Goal: Task Accomplishment & Management: Manage account settings

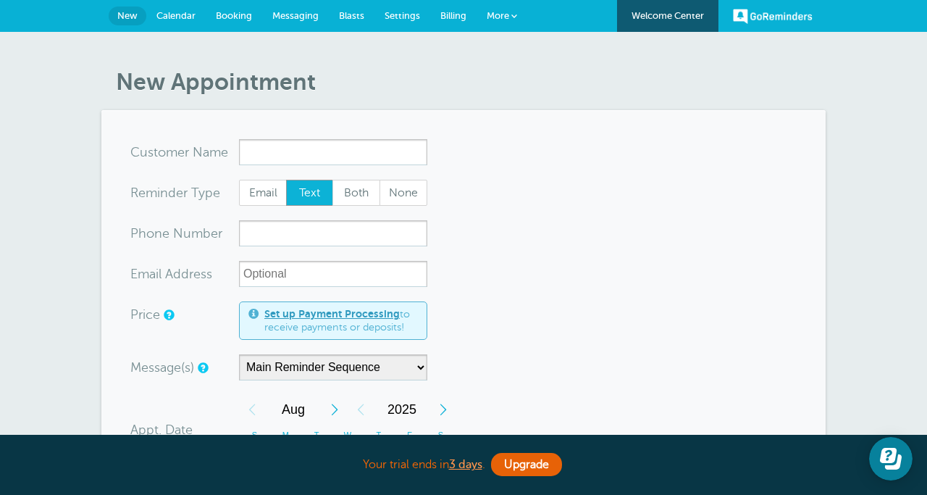
click at [400, 17] on span "Settings" at bounding box center [402, 15] width 35 height 11
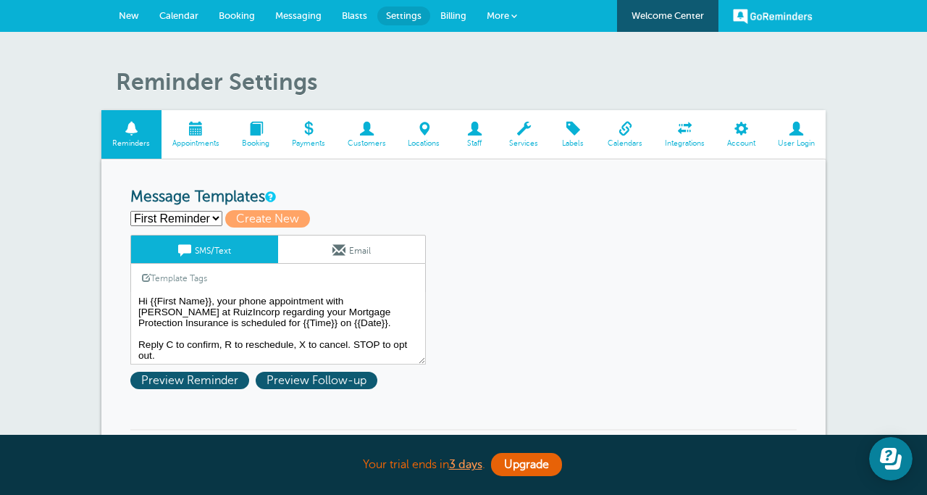
click at [735, 146] on span "Account" at bounding box center [741, 143] width 36 height 9
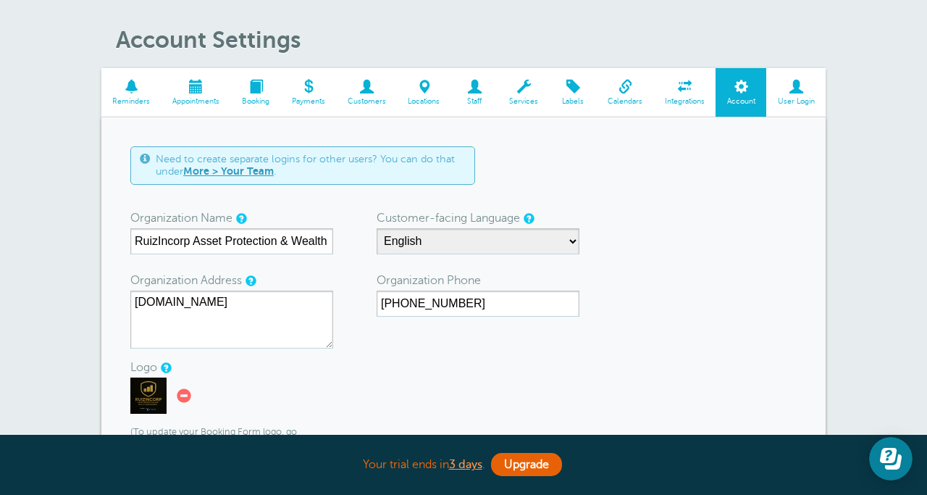
scroll to position [39, 0]
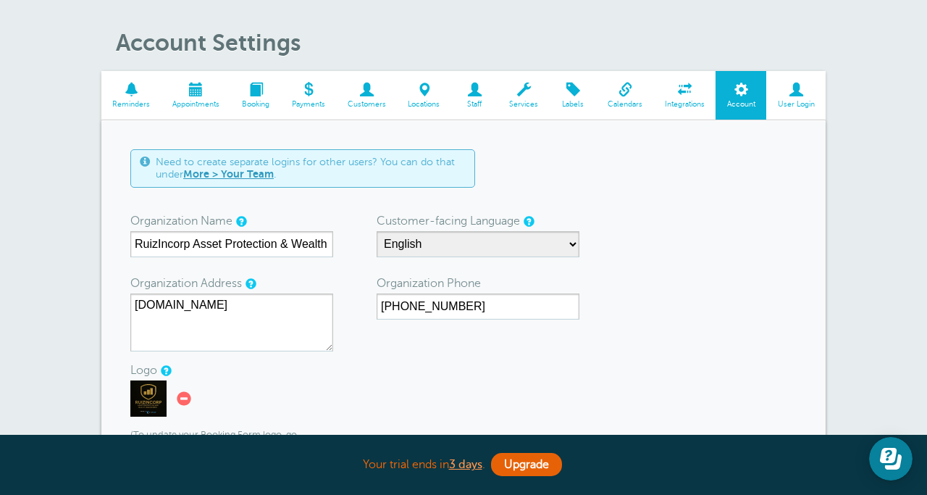
click at [525, 104] on span "Services" at bounding box center [524, 104] width 37 height 9
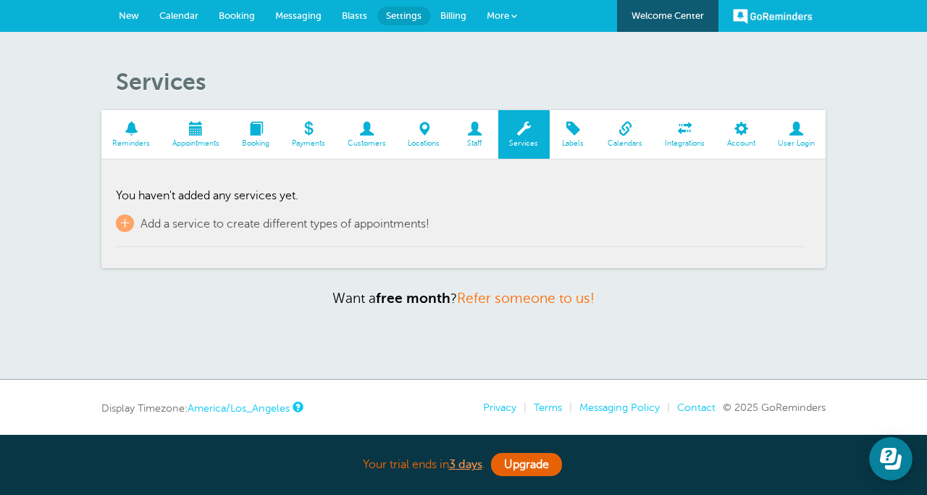
click at [571, 135] on span at bounding box center [573, 129] width 47 height 14
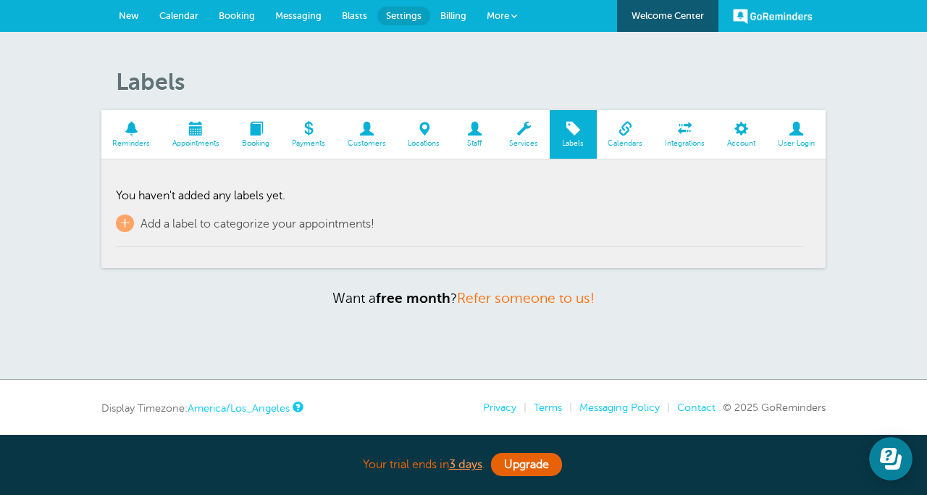
click at [259, 122] on span at bounding box center [256, 129] width 50 height 14
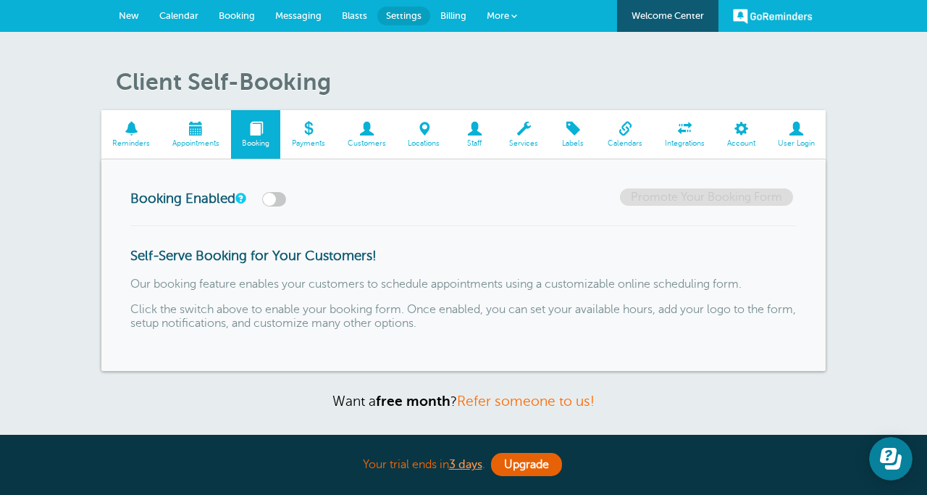
click at [275, 198] on label at bounding box center [274, 199] width 24 height 14
click at [0, 0] on input "checkbox" at bounding box center [0, 0] width 0 height 0
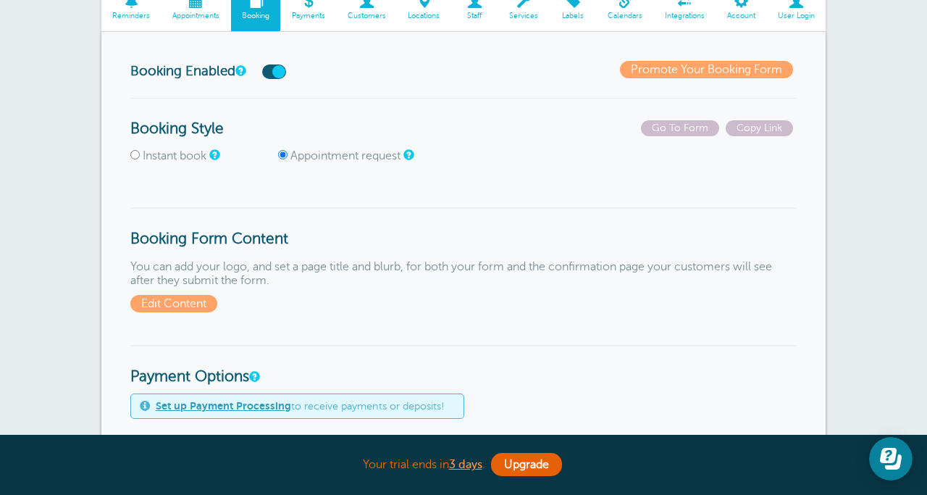
scroll to position [135, 0]
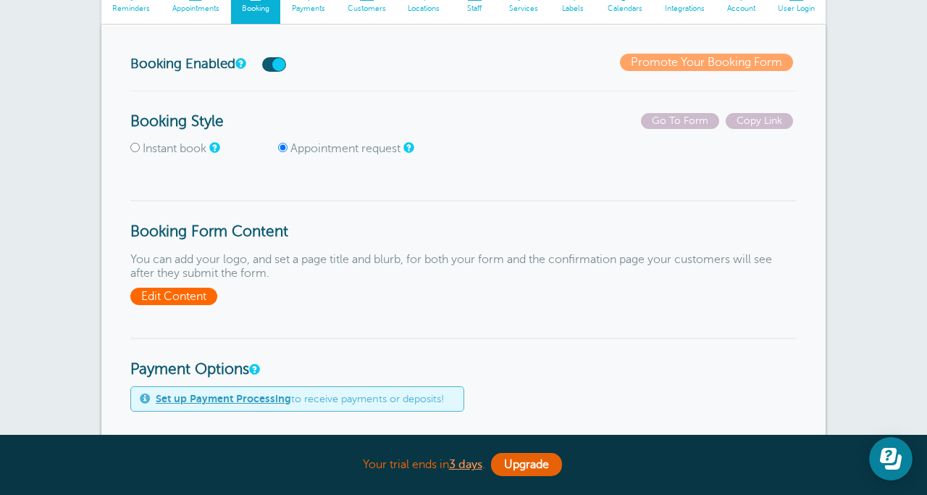
click at [183, 290] on span "Edit Content" at bounding box center [173, 296] width 87 height 17
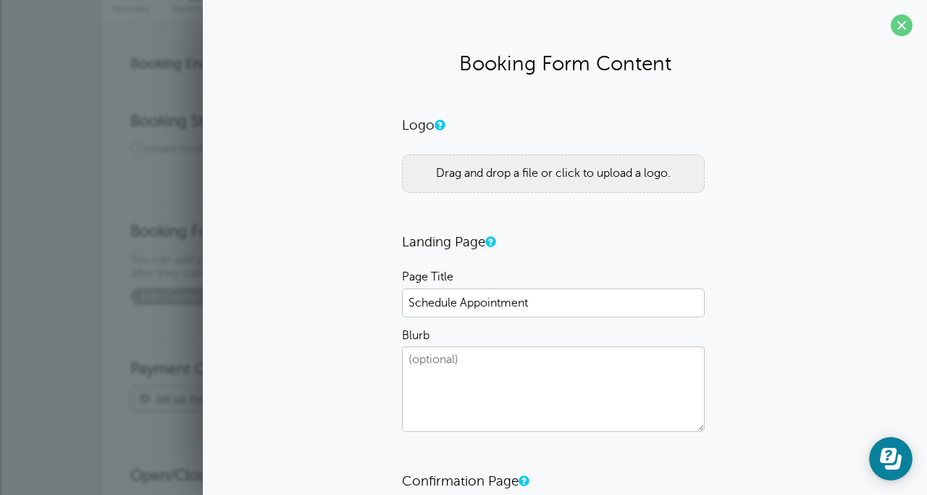
click at [504, 167] on div "Drag and drop a file or click to upload a logo." at bounding box center [553, 173] width 303 height 38
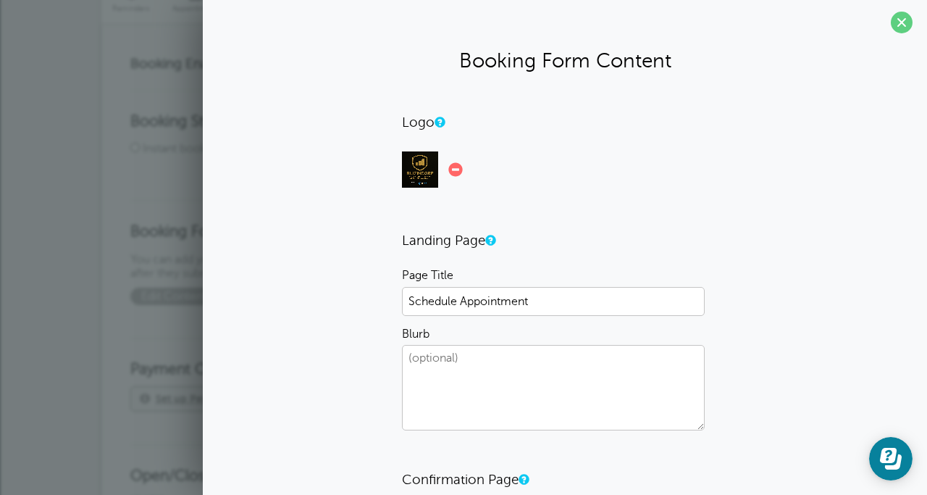
scroll to position [0, 0]
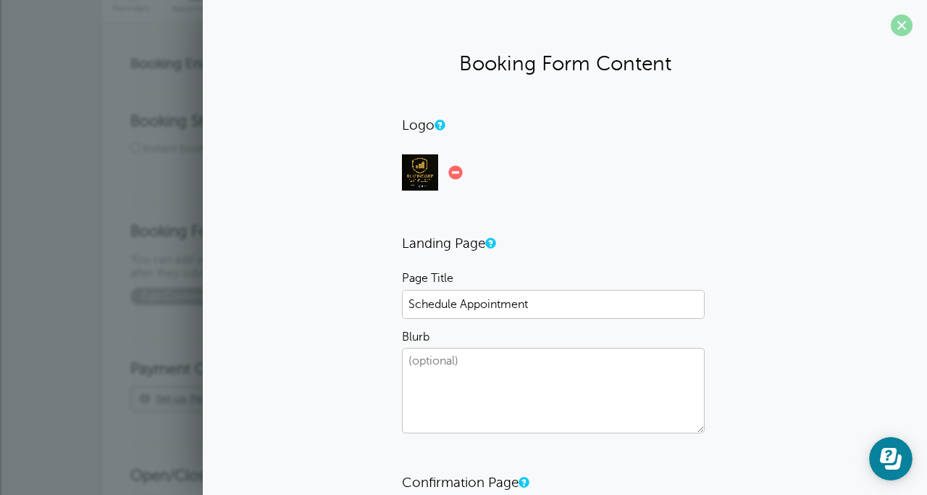
click at [907, 22] on span at bounding box center [902, 25] width 22 height 22
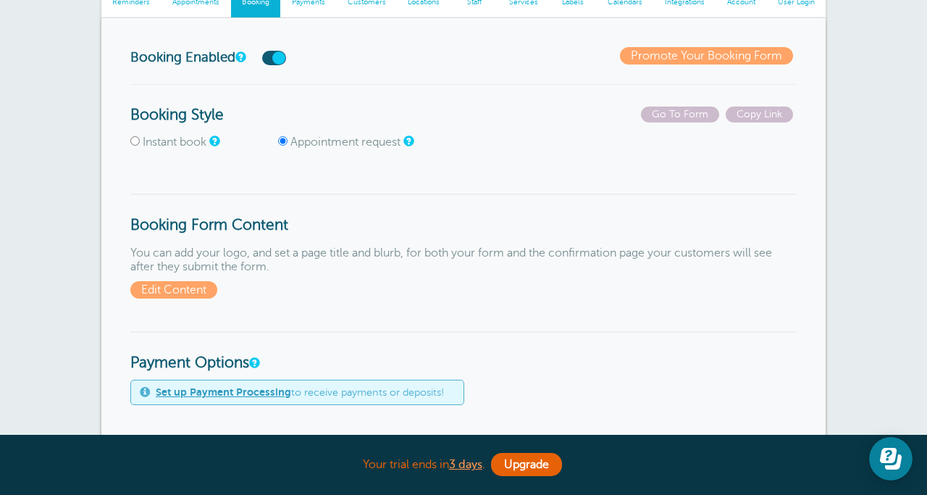
scroll to position [143, 0]
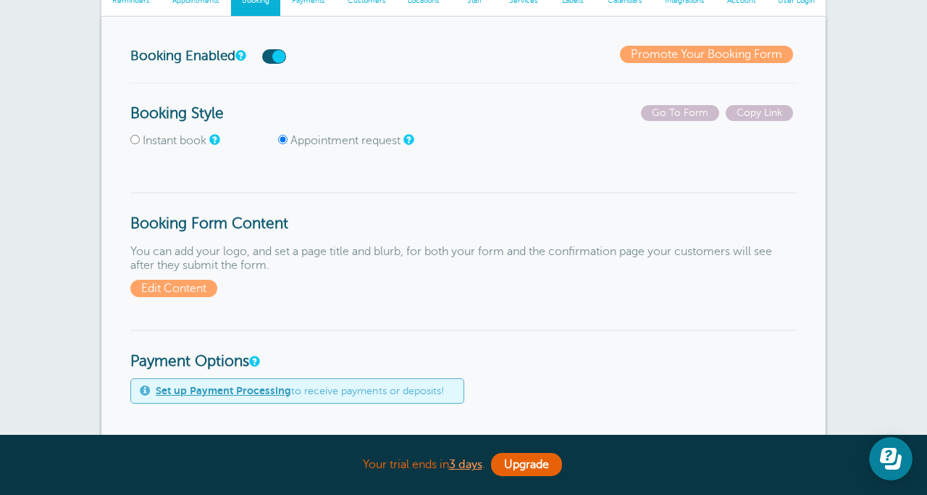
click at [133, 138] on input "Instant book" at bounding box center [134, 139] width 9 height 9
radio input "true"
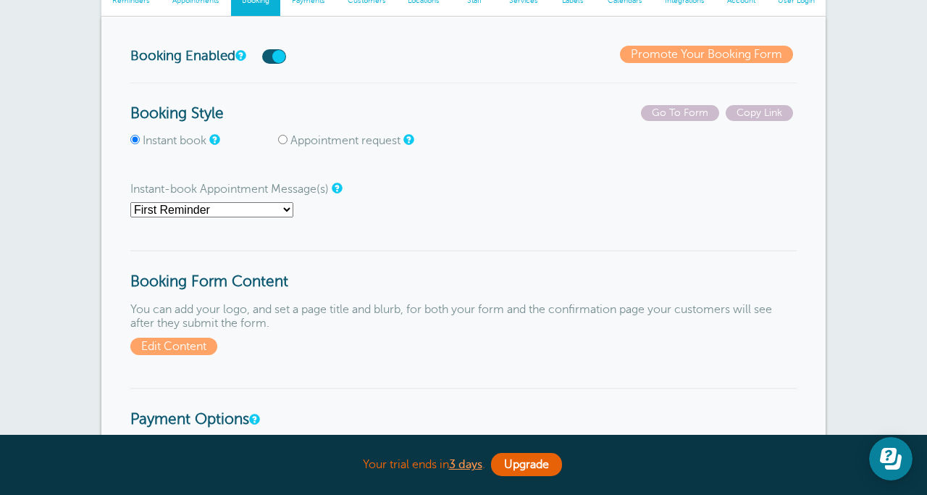
click at [190, 212] on select "First Reminder Main Reminder Sequence" at bounding box center [211, 209] width 163 height 15
select select "158411"
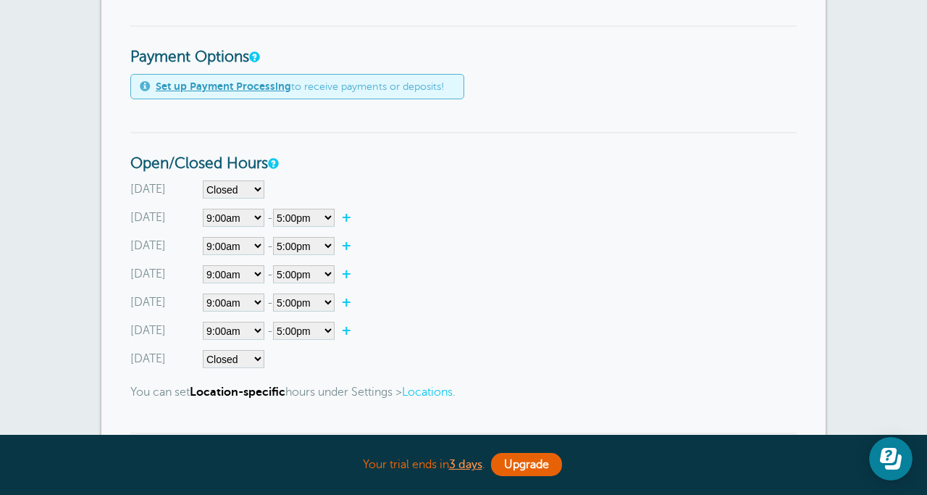
scroll to position [508, 0]
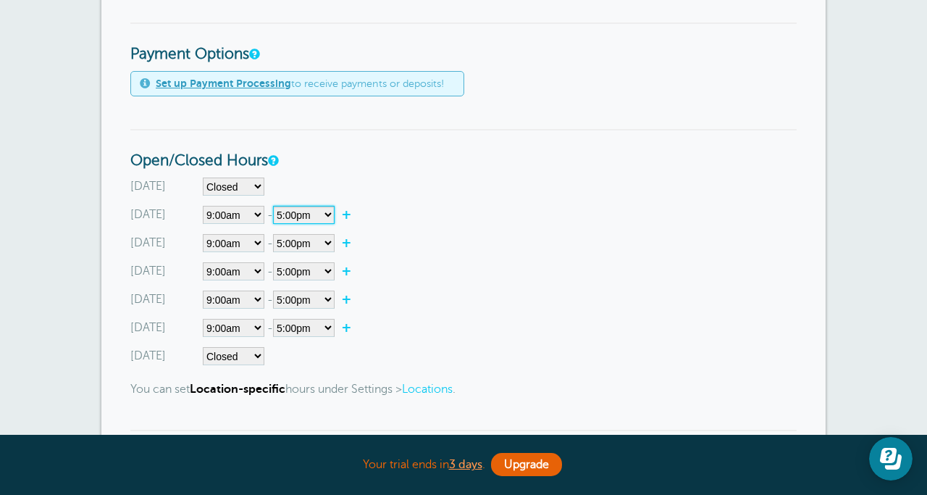
click at [323, 212] on select"] "12:00am 12:15am 12:30am 12:45am 1:00am 1:15am 1:30am 1:45am 2:00am 2:15am 2:30a…" at bounding box center [304, 215] width 62 height 18
select select"] "20"
click at [301, 250] on select"] "12:00am 12:15am 12:30am 12:45am 1:00am 1:15am 1:30am 1:45am 2:00am 2:15am 2:30a…" at bounding box center [304, 243] width 62 height 18
select select"] "20"
click at [328, 272] on select"] "12:00am 12:15am 12:30am 12:45am 1:00am 1:15am 1:30am 1:45am 2:00am 2:15am 2:30a…" at bounding box center [304, 271] width 62 height 18
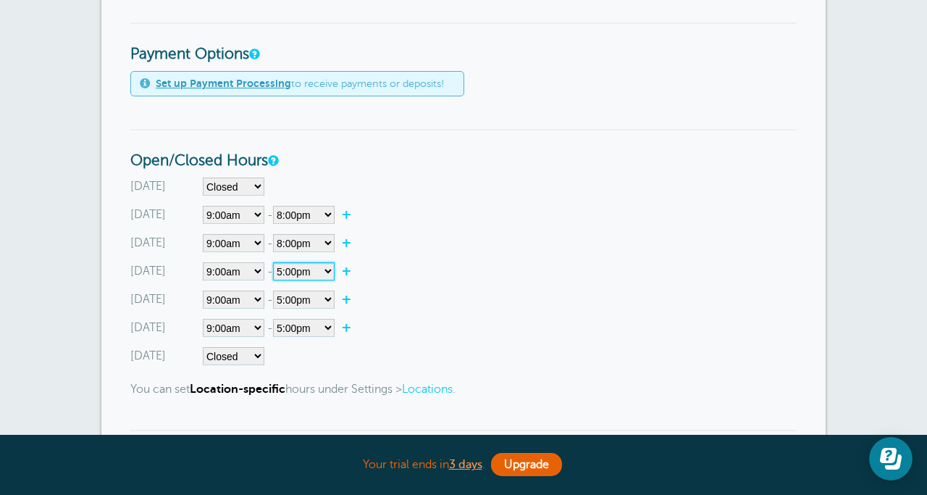
select select"] "20"
click at [318, 299] on select"] "12:00am 12:15am 12:30am 12:45am 1:00am 1:15am 1:30am 1:45am 2:00am 2:15am 2:30a…" at bounding box center [304, 300] width 62 height 18
select select"] "20"
click at [314, 321] on select"] "12:00am 12:15am 12:30am 12:45am 1:00am 1:15am 1:30am 1:45am 2:00am 2:15am 2:30a…" at bounding box center [304, 328] width 62 height 18
select select"] "20"
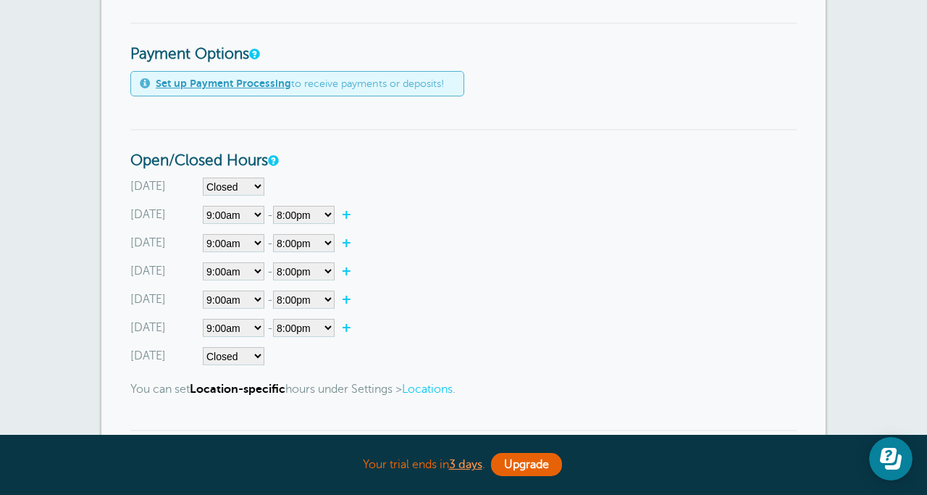
click at [446, 338] on div "Sunday Closed 12:00am 12:15am 12:30am 12:45am 1:00am 1:15am 1:30am 1:45am 2:00a…" at bounding box center [463, 271] width 666 height 188
click at [247, 356] on select"] "Closed 12:00am 12:15am 12:30am 12:45am 1:00am 1:15am 1:30am 1:45am 2:00am 2:15a…" at bounding box center [234, 356] width 62 height 18
select select"] "7"
click at [325, 360] on select"] "12:00am 12:15am 12:30am 12:45am 1:00am 1:15am 1:30am 1:45am 2:00am 2:15am 2:30a…" at bounding box center [304, 356] width 62 height 18
select select"] "10"
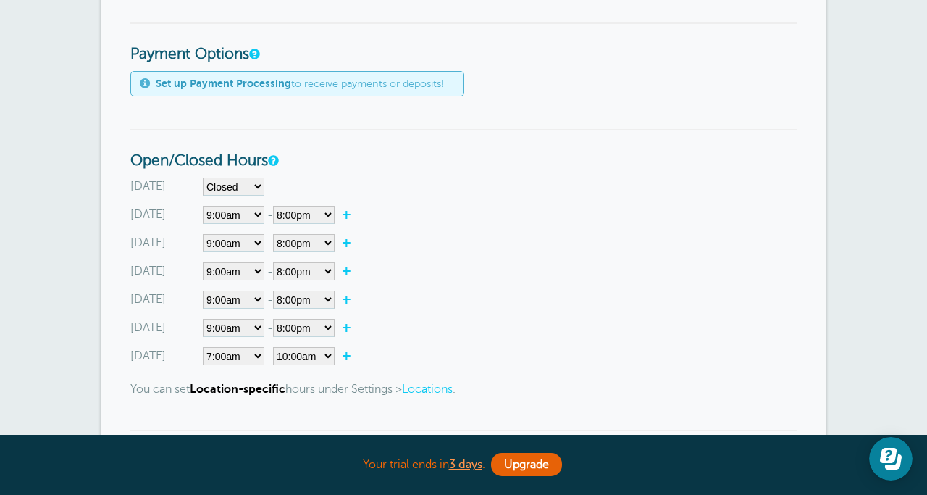
click at [462, 344] on div "Sunday Closed 12:00am 12:15am 12:30am 12:45am 1:00am 1:15am 1:30am 1:45am 2:00a…" at bounding box center [463, 271] width 666 height 188
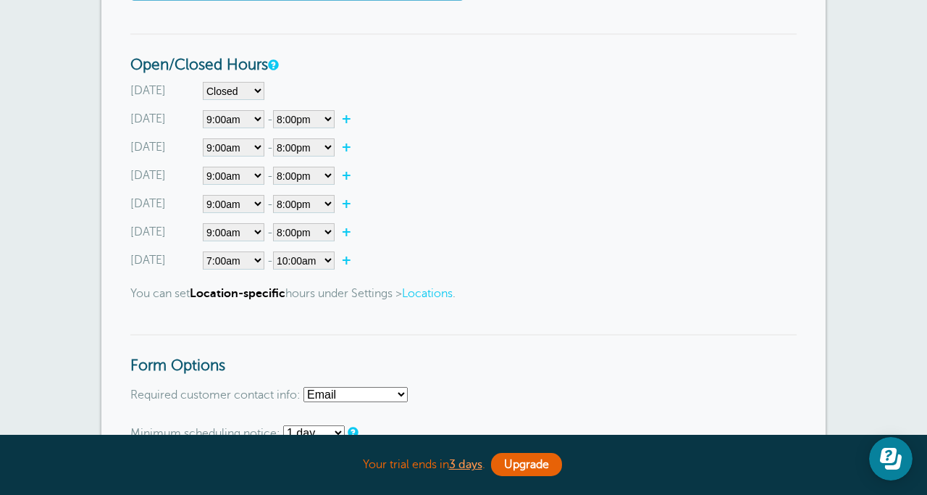
scroll to position [598, 0]
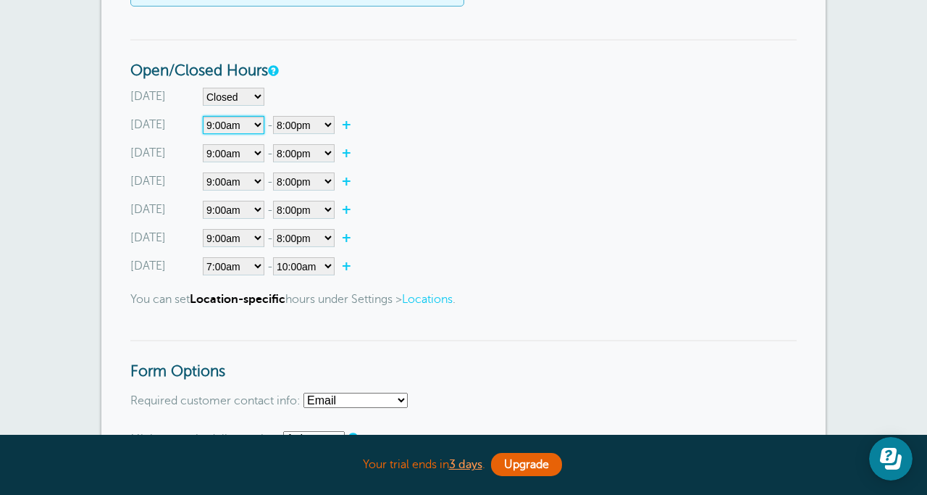
click at [248, 123] on select"] "Closed 12:00am 12:15am 12:30am 12:45am 1:00am 1:15am 1:30am 1:45am 2:00am 2:15a…" at bounding box center [234, 125] width 62 height 18
select select"] "8"
click at [241, 160] on select"] "Closed 12:00am 12:15am 12:30am 12:45am 1:00am 1:15am 1:30am 1:45am 2:00am 2:15a…" at bounding box center [234, 153] width 62 height 18
select select"] "8"
click at [248, 188] on select"] "Closed 12:00am 12:15am 12:30am 12:45am 1:00am 1:15am 1:30am 1:45am 2:00am 2:15a…" at bounding box center [234, 181] width 62 height 18
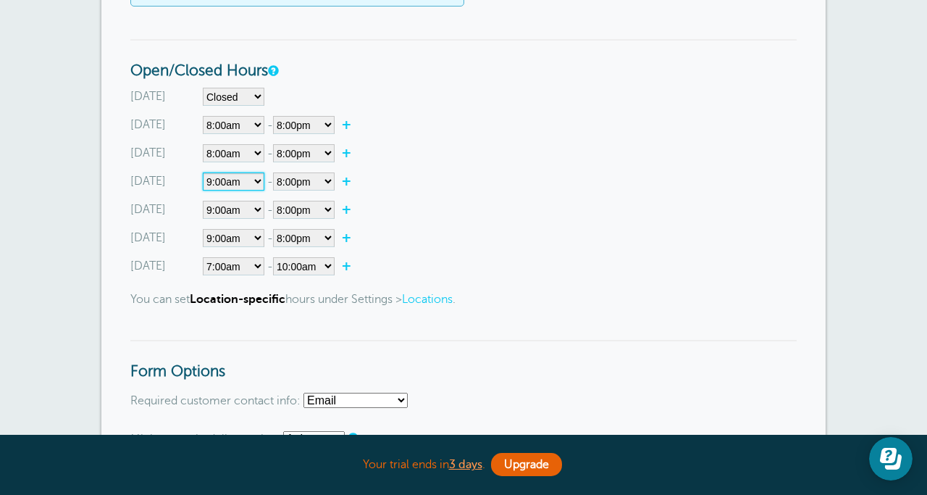
select select"] "8"
click at [245, 214] on select"] "Closed 12:00am 12:15am 12:30am 12:45am 1:00am 1:15am 1:30am 1:45am 2:00am 2:15a…" at bounding box center [234, 210] width 62 height 18
select select"] "8"
click at [241, 239] on select"] "Closed 12:00am 12:15am 12:30am 12:45am 1:00am 1:15am 1:30am 1:45am 2:00am 2:15a…" at bounding box center [234, 238] width 62 height 18
select select"] "8"
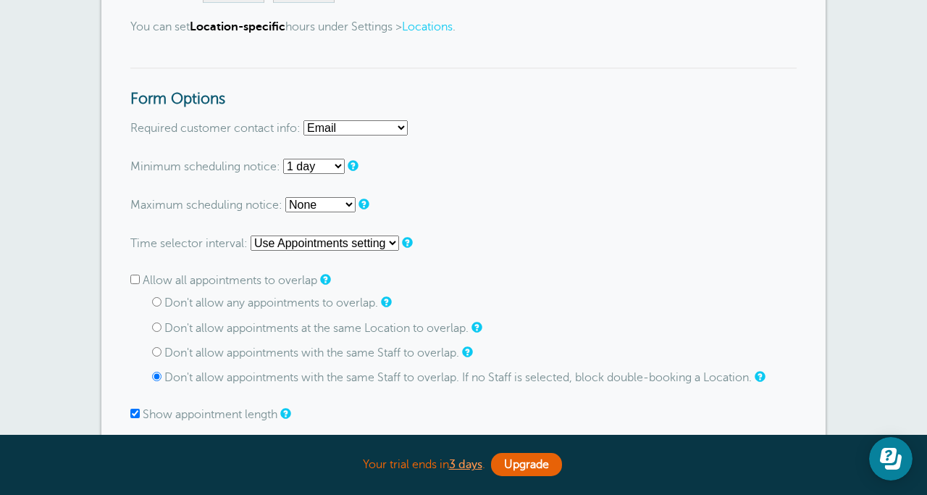
scroll to position [873, 0]
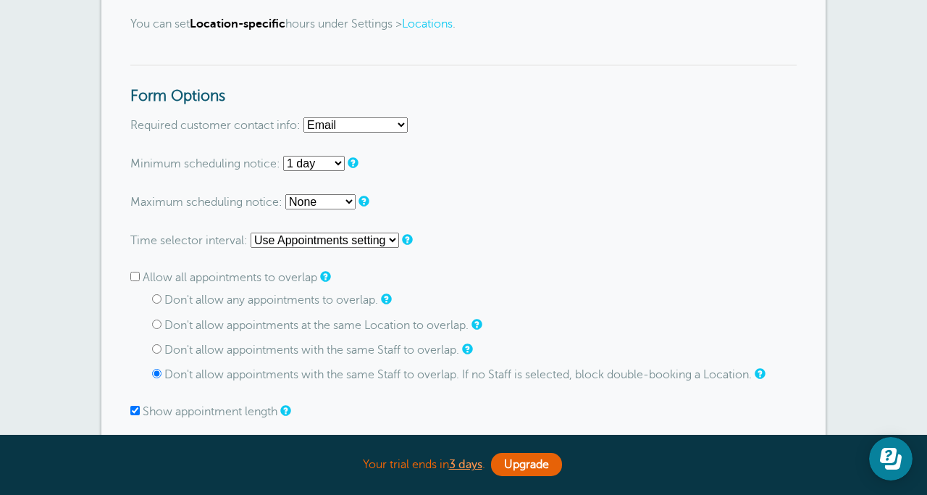
click at [388, 125] on select "Email Phone Email or Phone Email and Phone" at bounding box center [356, 124] width 104 height 15
select select "either"
click at [347, 204] on select "None 1 day 2 days 3 days 4 days 5 days 6 days 1 week 2 weeks 3 weeks 4 weeks 5 …" at bounding box center [320, 201] width 70 height 15
select select "1 weeks"
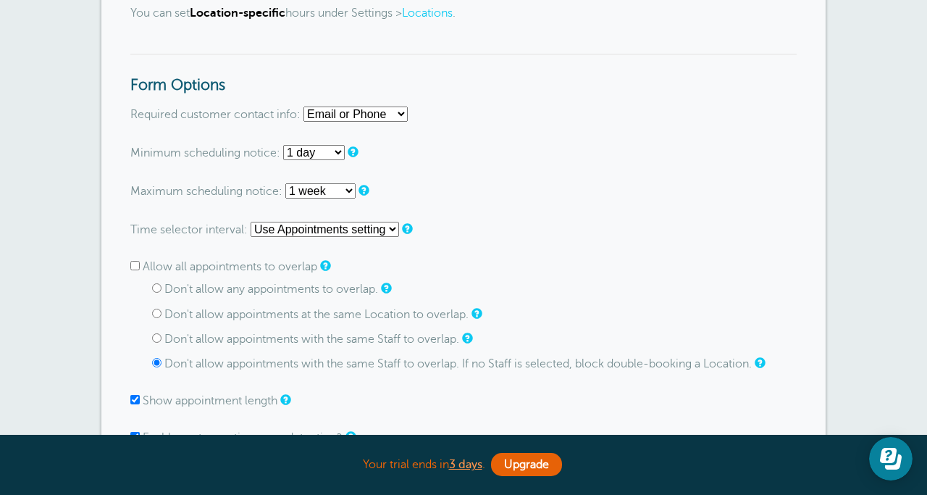
scroll to position [888, 0]
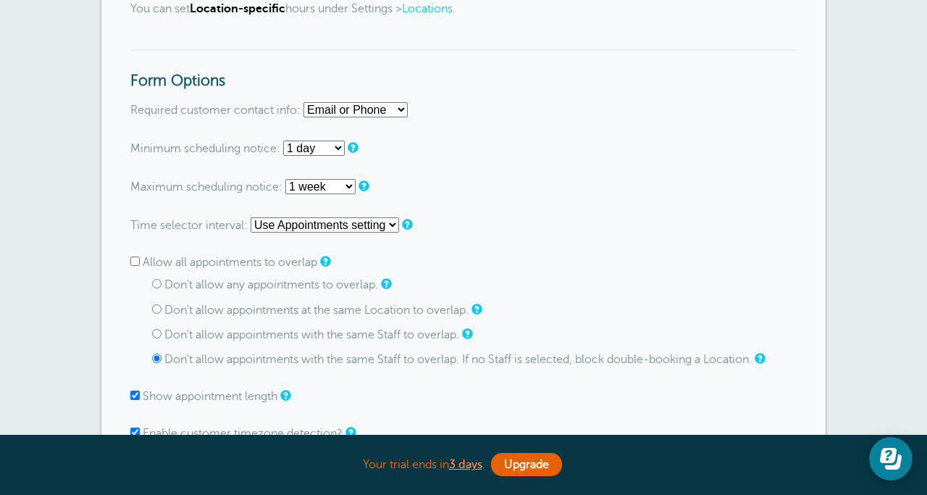
click at [377, 233] on select "Use Appointments setting 1 minute 5 minutes 10 minutes 15 minutes 20 minutes 30…" at bounding box center [325, 224] width 149 height 15
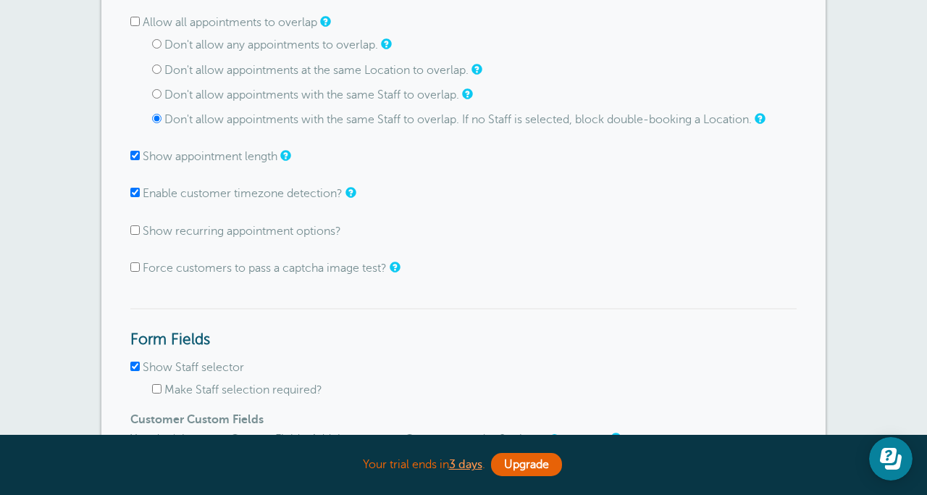
scroll to position [1129, 0]
click at [155, 48] on input "Don't allow any appointments to overlap." at bounding box center [156, 42] width 9 height 9
radio input "true"
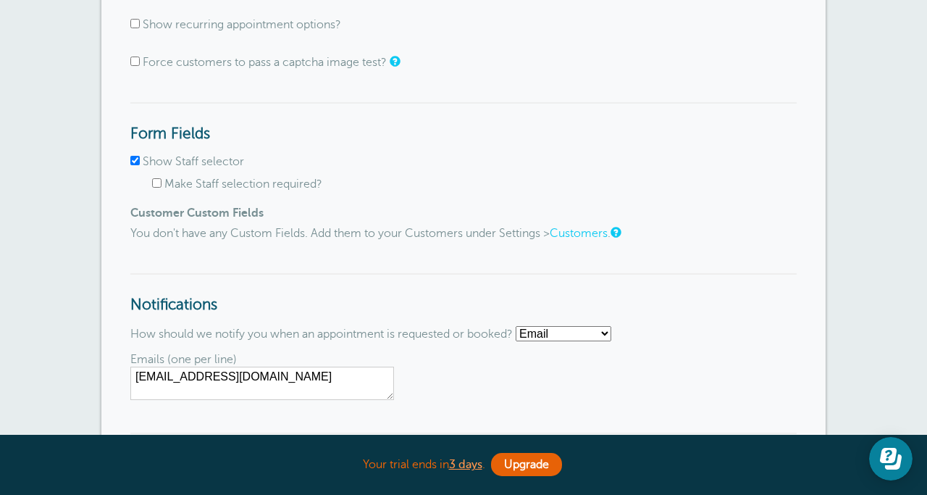
scroll to position [1278, 0]
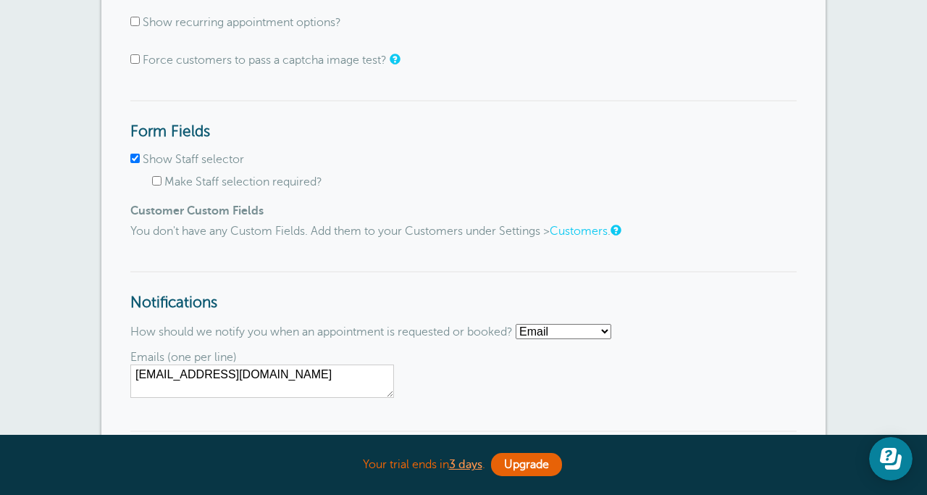
click at [135, 162] on input "Show Staff selector" at bounding box center [134, 158] width 9 height 9
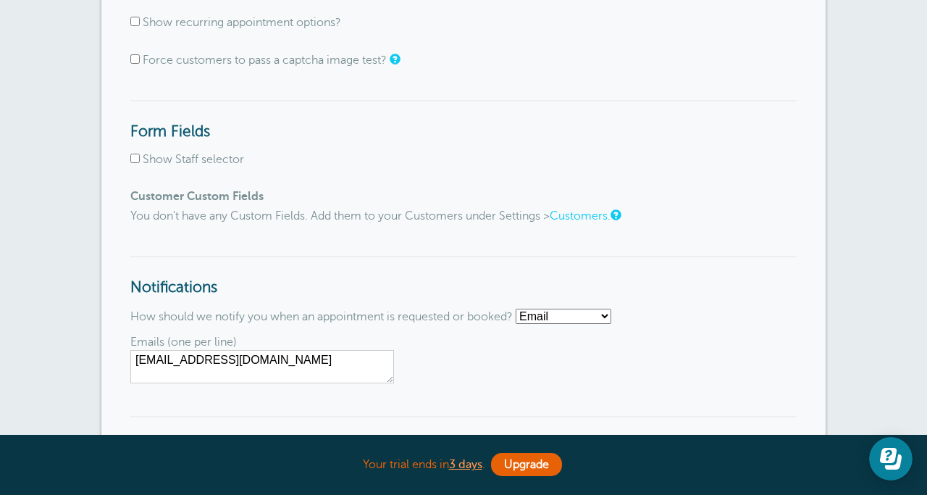
click at [135, 162] on input "Show Staff selector" at bounding box center [134, 158] width 9 height 9
checkbox input "true"
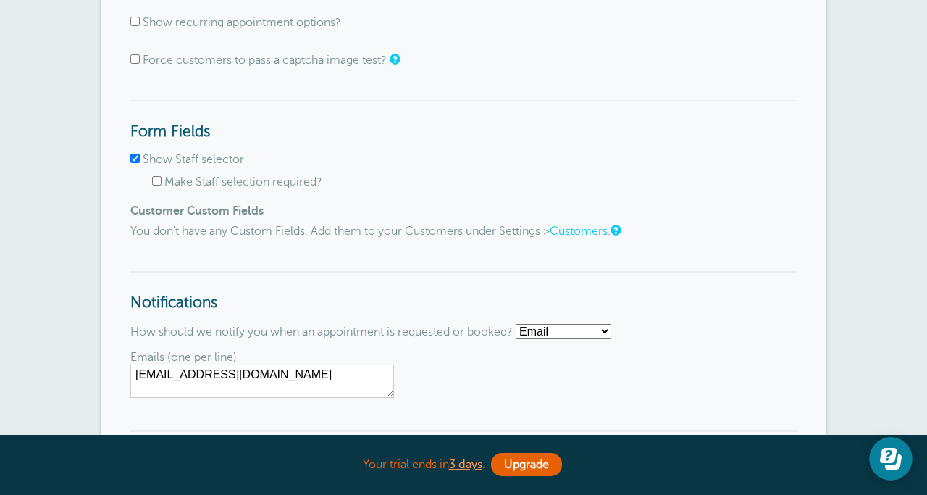
click at [156, 183] on input "Make Staff selection required?" at bounding box center [156, 180] width 9 height 9
checkbox input "false"
click at [130, 160] on input "Show Staff selector" at bounding box center [134, 158] width 9 height 9
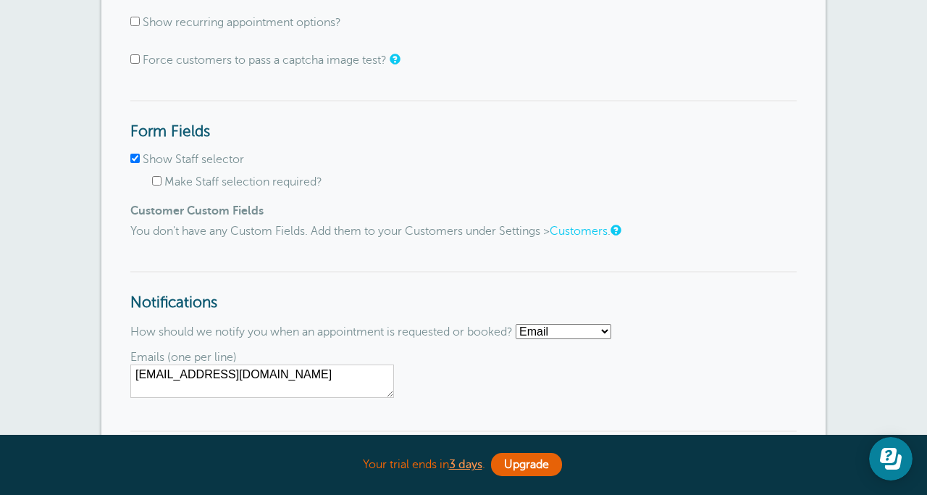
checkbox input "false"
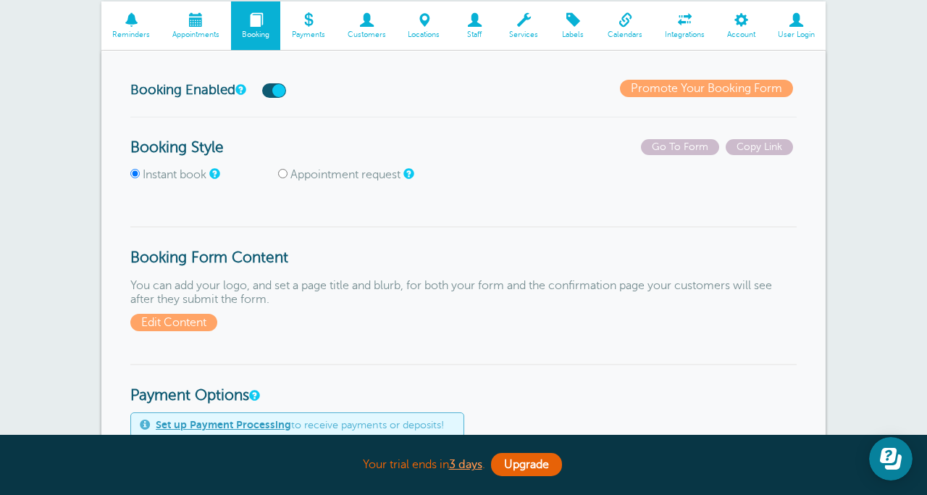
scroll to position [108, 0]
click at [203, 320] on span "Edit Content" at bounding box center [173, 322] width 87 height 17
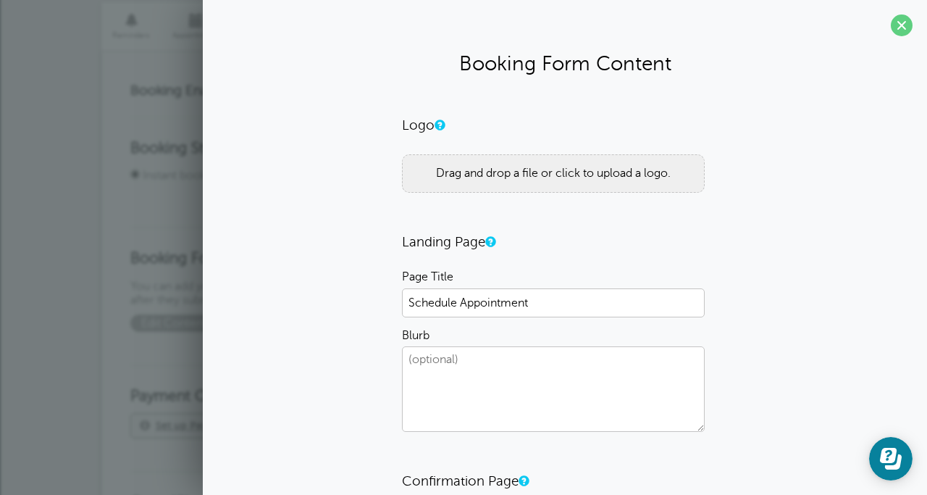
click at [495, 191] on div "Drag and drop a file or click to upload a logo." at bounding box center [553, 173] width 303 height 38
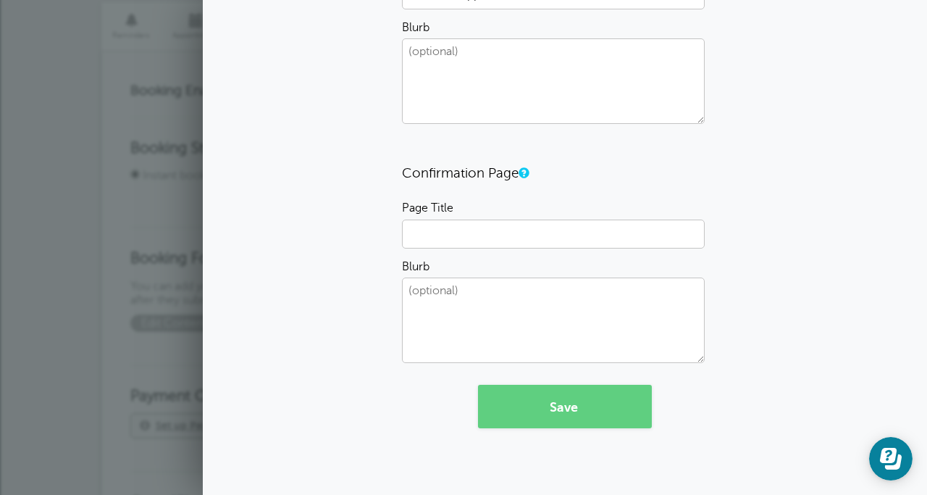
scroll to position [311, 0]
click at [519, 411] on button "Save" at bounding box center [565, 404] width 174 height 43
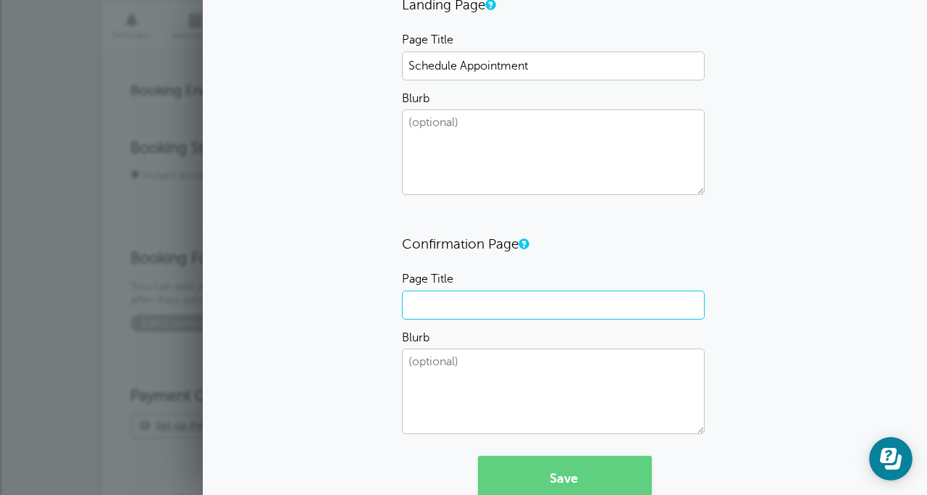
scroll to position [198, 0]
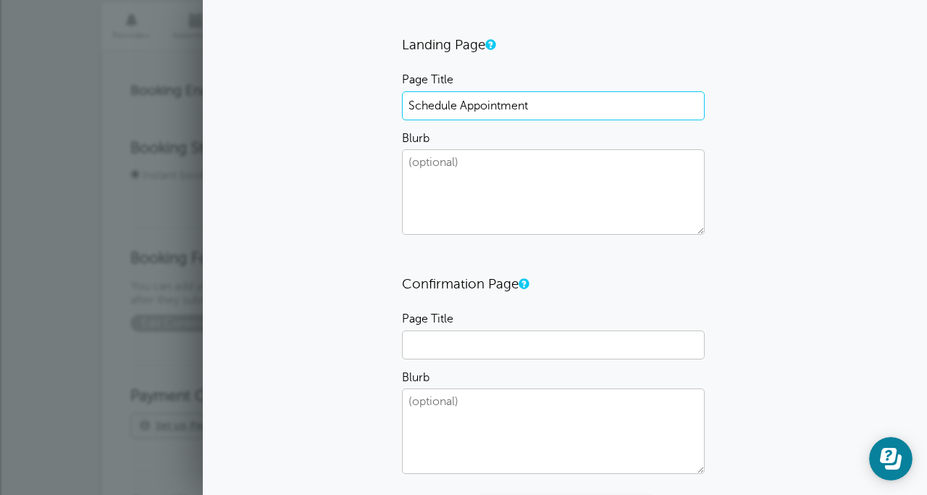
click at [499, 99] on input "Schedule Appointment" at bounding box center [553, 105] width 303 height 29
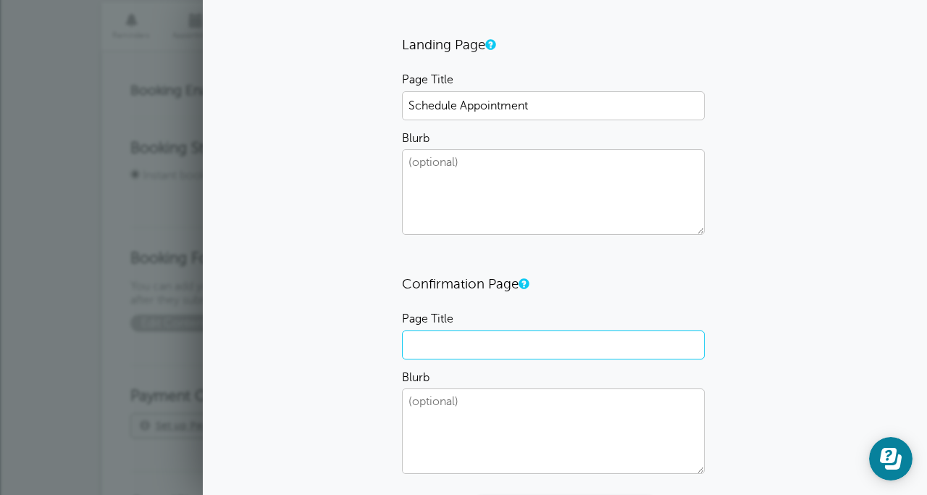
click at [449, 335] on input "Page Title" at bounding box center [553, 344] width 303 height 29
paste input "Schedule Appointment"
click at [458, 346] on input "Schedule Appointment" at bounding box center [553, 344] width 303 height 29
click at [539, 348] on input "Scheduled Appointment" at bounding box center [553, 344] width 303 height 29
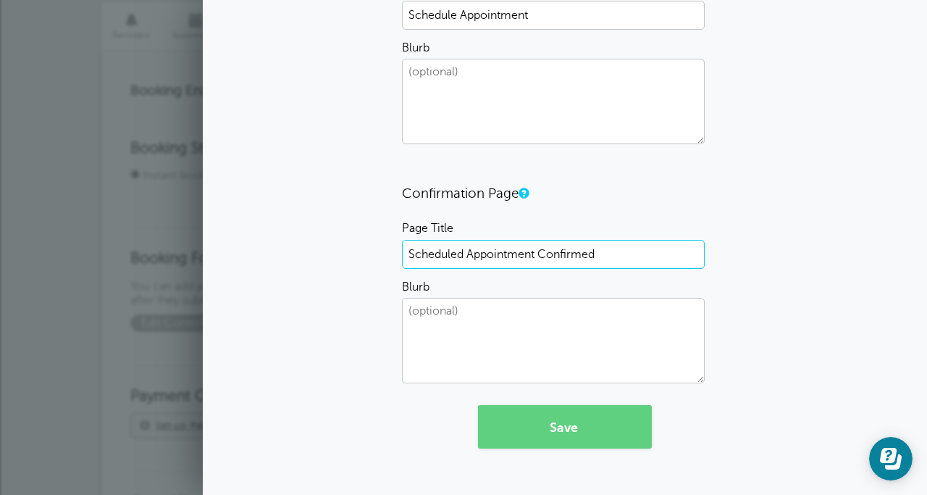
scroll to position [311, 0]
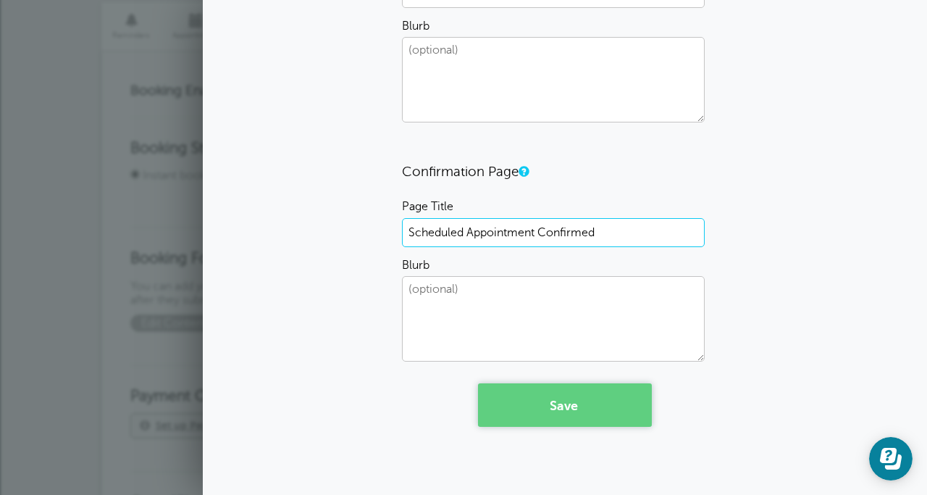
type input "Scheduled Appointment Confirmed"
click at [565, 409] on button "Save" at bounding box center [565, 404] width 174 height 43
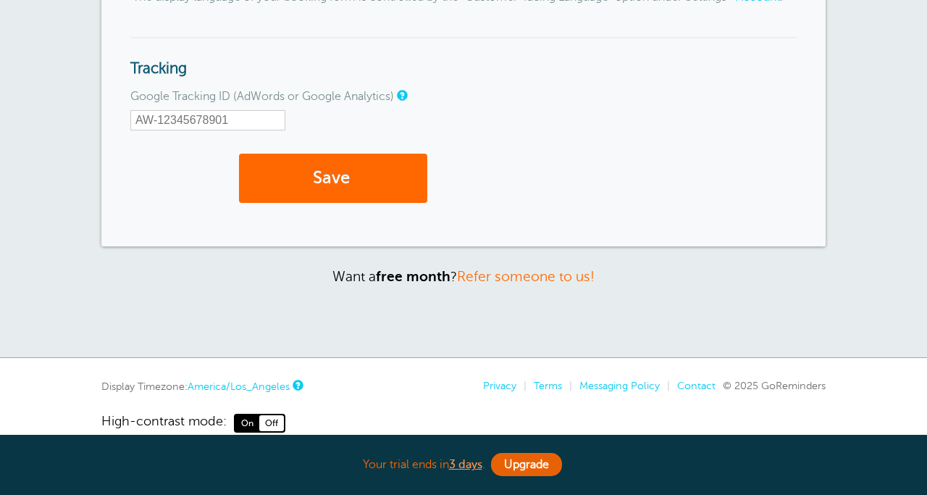
scroll to position [1821, 0]
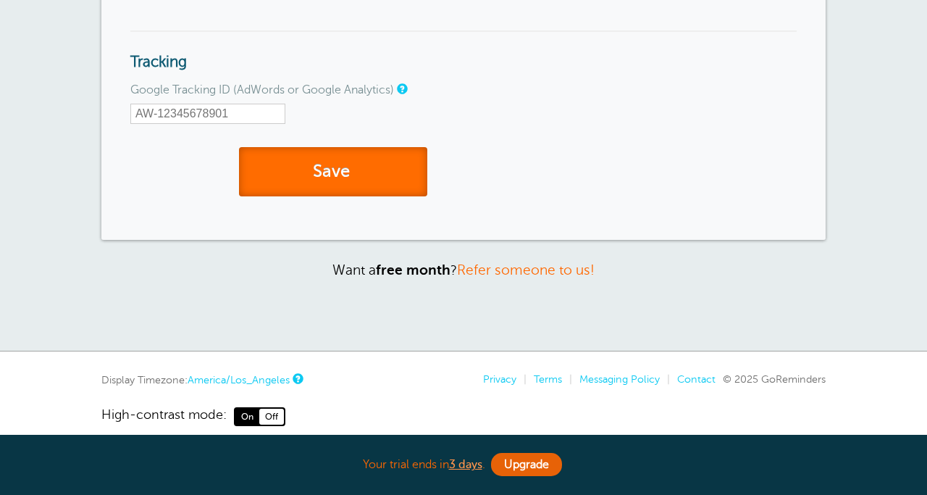
click at [341, 183] on button "Save" at bounding box center [333, 172] width 188 height 50
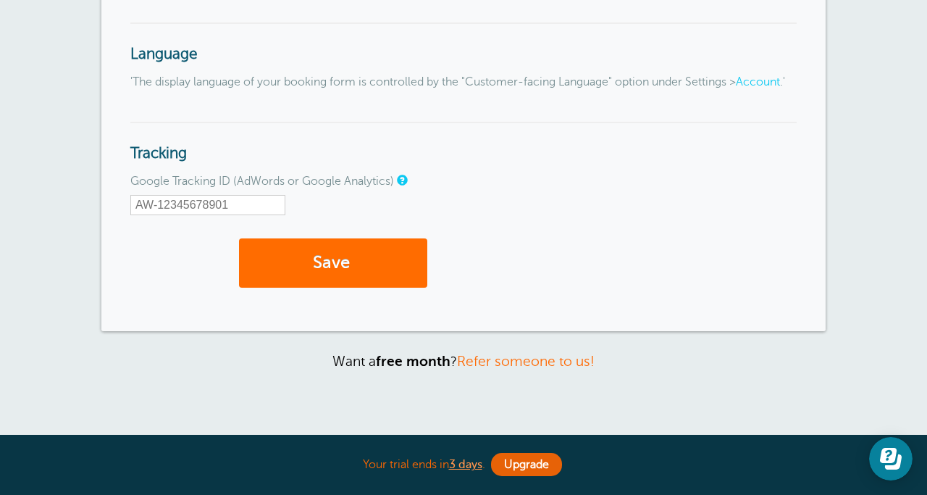
scroll to position [1747, 0]
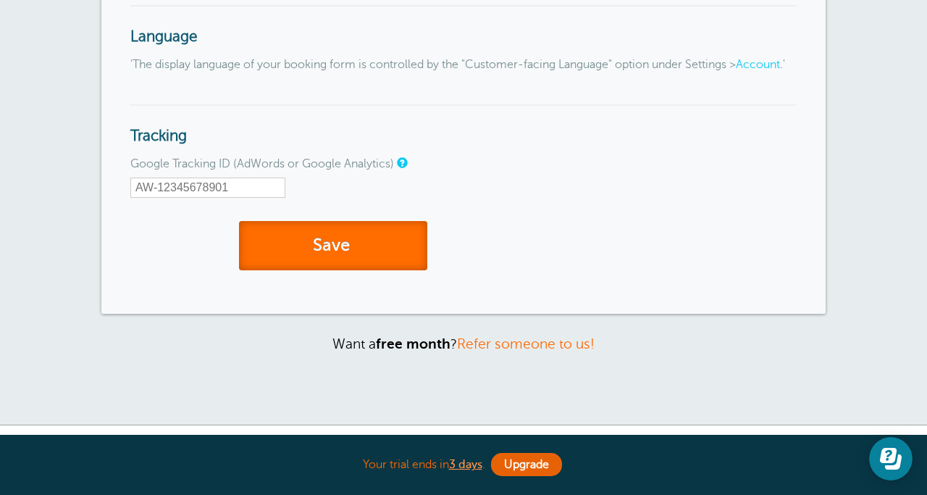
click at [319, 271] on button "Save" at bounding box center [333, 246] width 188 height 50
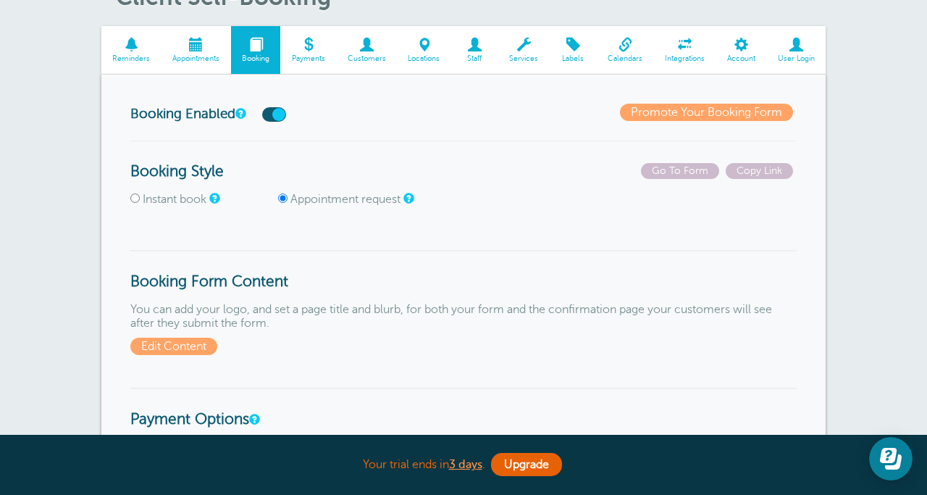
scroll to position [161, 0]
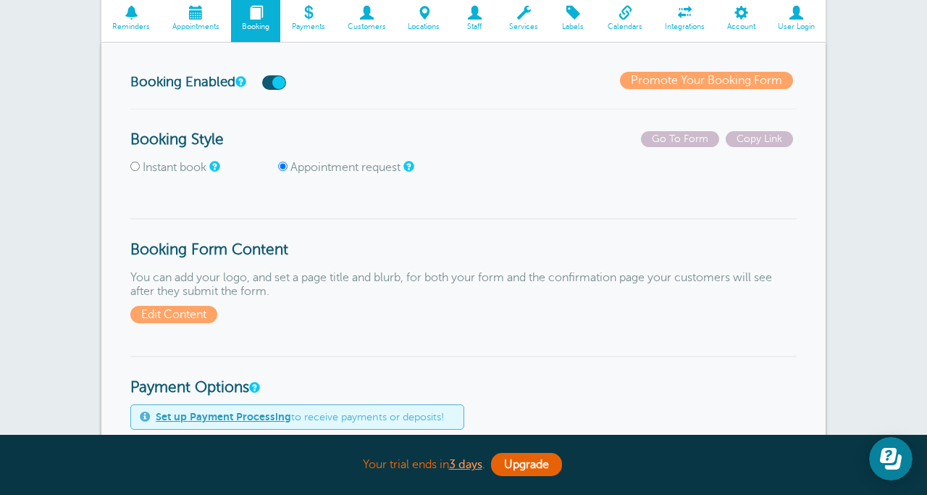
click at [142, 168] on span "Instant book" at bounding box center [202, 168] width 145 height 14
click at [130, 168] on input "Instant book" at bounding box center [134, 166] width 9 height 9
radio input "true"
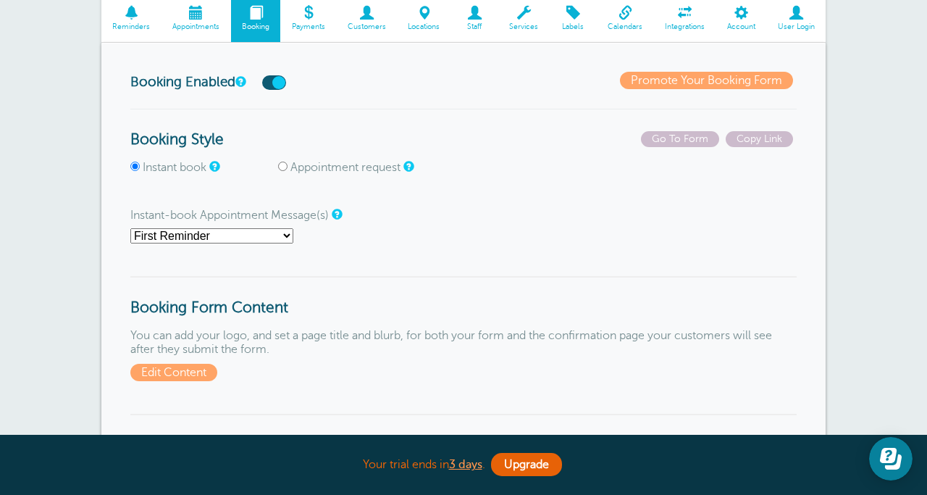
click at [238, 235] on select "First Reminder Main Reminder Sequence" at bounding box center [211, 235] width 163 height 15
select select "158411"
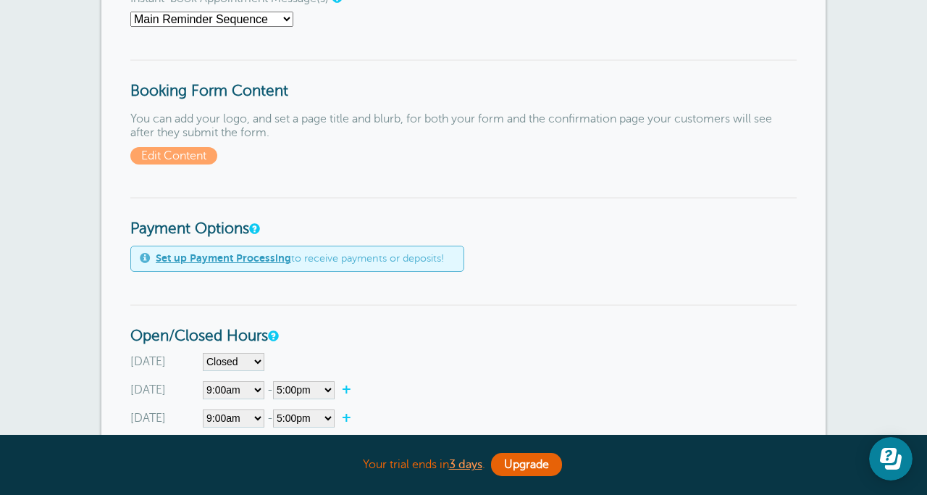
scroll to position [378, 0]
click at [203, 155] on span "Edit Content" at bounding box center [173, 154] width 87 height 17
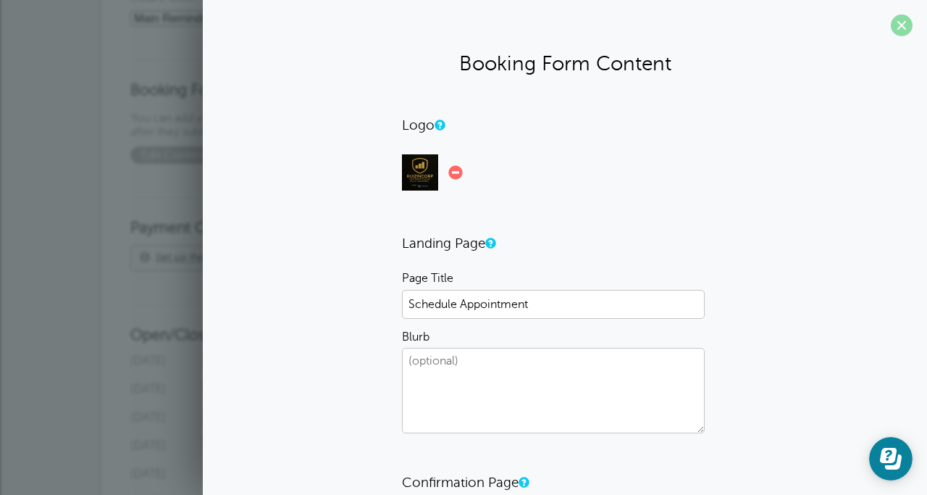
click at [903, 25] on span at bounding box center [902, 25] width 22 height 22
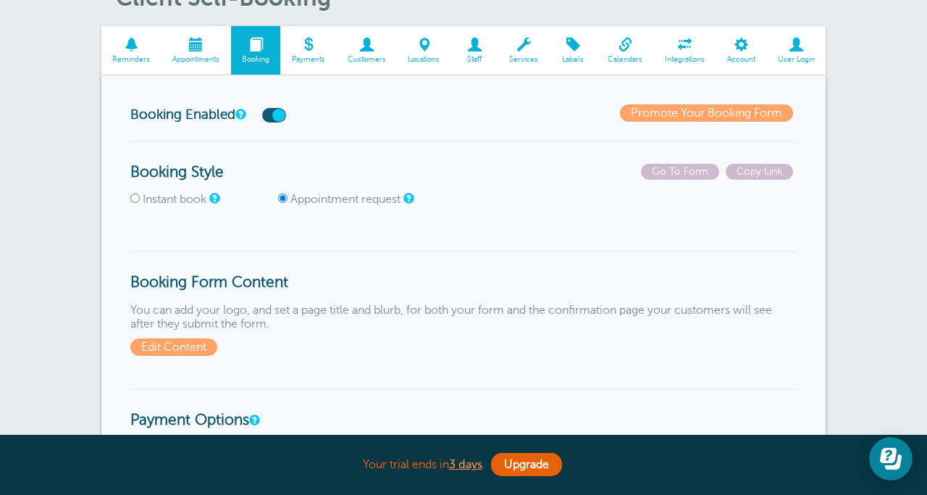
scroll to position [89, 0]
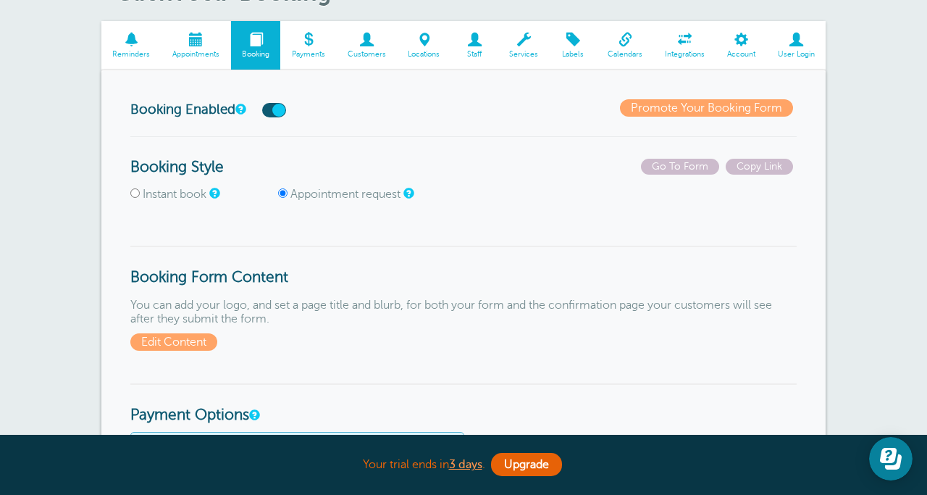
click at [137, 188] on span "Instant book" at bounding box center [202, 195] width 145 height 14
click at [137, 197] on input "Instant book" at bounding box center [134, 192] width 9 height 9
radio input "true"
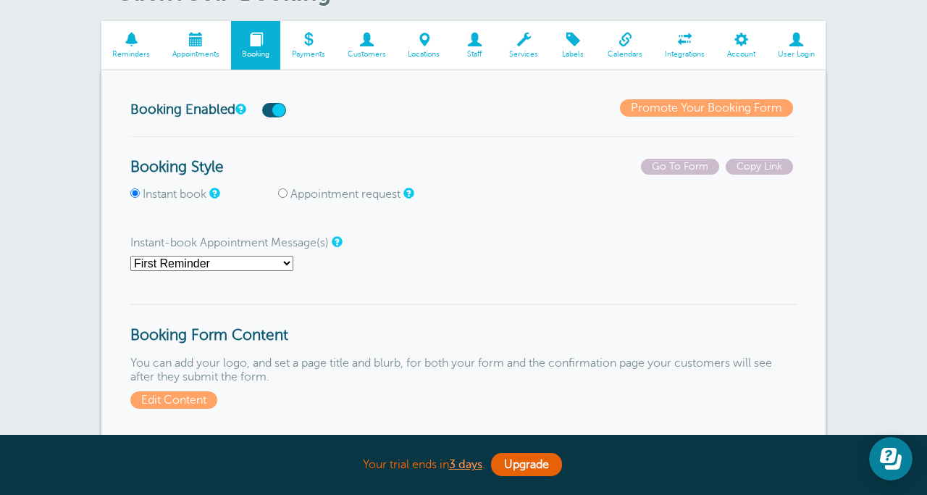
click at [235, 259] on select "First Reminder Main Reminder Sequence" at bounding box center [211, 263] width 163 height 15
select select "158411"
click at [237, 265] on select "First Reminder Main Reminder Sequence" at bounding box center [211, 263] width 163 height 15
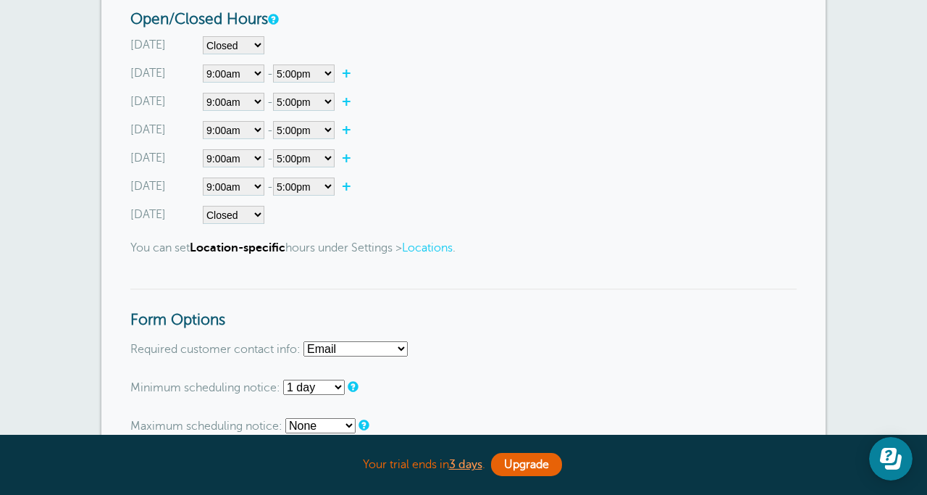
scroll to position [653, 0]
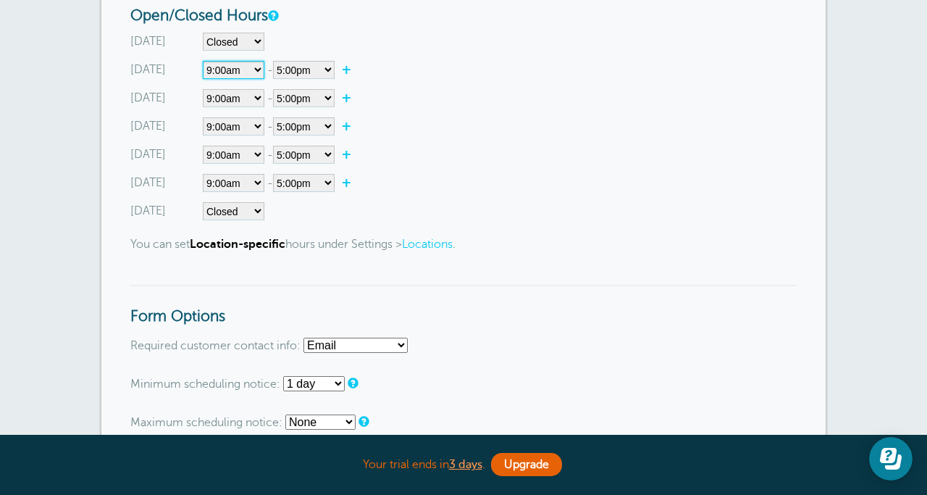
click at [257, 72] on select"] "Closed 12:00am 12:15am 12:30am 12:45am 1:00am 1:15am 1:30am 1:45am 2:00am 2:15a…" at bounding box center [234, 70] width 62 height 18
select select"] "8"
click at [281, 64] on select"] "12:00am 12:15am 12:30am 12:45am 1:00am 1:15am 1:30am 1:45am 2:00am 2:15am 2:30a…" at bounding box center [304, 70] width 62 height 18
select select"] "20"
click at [241, 96] on select"] "Closed 12:00am 12:15am 12:30am 12:45am 1:00am 1:15am 1:30am 1:45am 2:00am 2:15a…" at bounding box center [234, 98] width 62 height 18
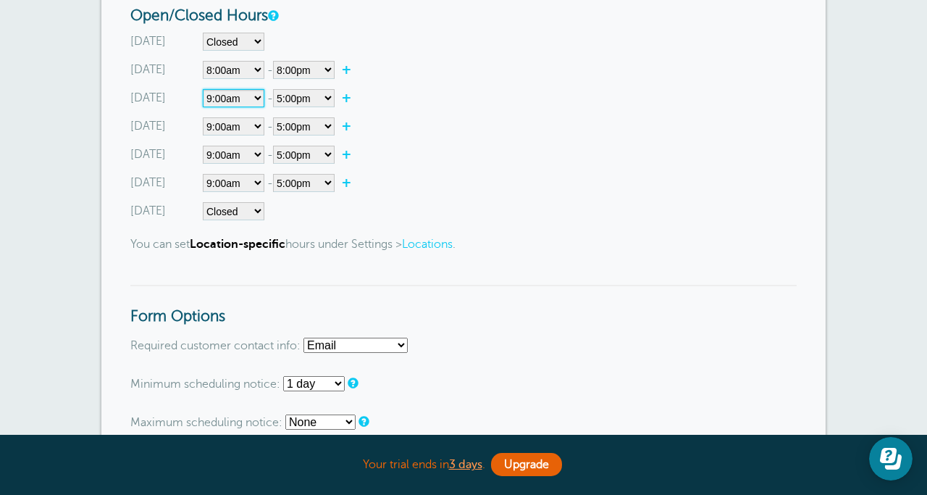
select select"] "8"
click at [294, 103] on select"] "12:00am 12:15am 12:30am 12:45am 1:00am 1:15am 1:30am 1:45am 2:00am 2:15am 2:30a…" at bounding box center [304, 98] width 62 height 18
select select"] "20"
click at [248, 127] on select"] "Closed 12:00am 12:15am 12:30am 12:45am 1:00am 1:15am 1:30am 1:45am 2:00am 2:15a…" at bounding box center [234, 126] width 62 height 18
select select"] "8"
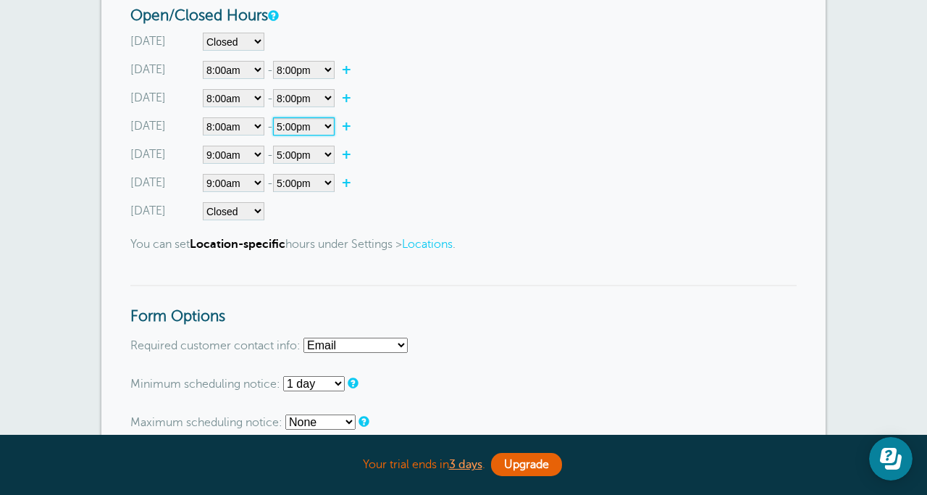
click at [306, 128] on select"] "12:00am 12:15am 12:30am 12:45am 1:00am 1:15am 1:30am 1:45am 2:00am 2:15am 2:30a…" at bounding box center [304, 126] width 62 height 18
select select"] "20"
click at [256, 151] on select"] "Closed 12:00am 12:15am 12:30am 12:45am 1:00am 1:15am 1:30am 1:45am 2:00am 2:15a…" at bounding box center [234, 155] width 62 height 18
select select"] "8"
click at [299, 156] on select"] "12:00am 12:15am 12:30am 12:45am 1:00am 1:15am 1:30am 1:45am 2:00am 2:15am 2:30a…" at bounding box center [304, 155] width 62 height 18
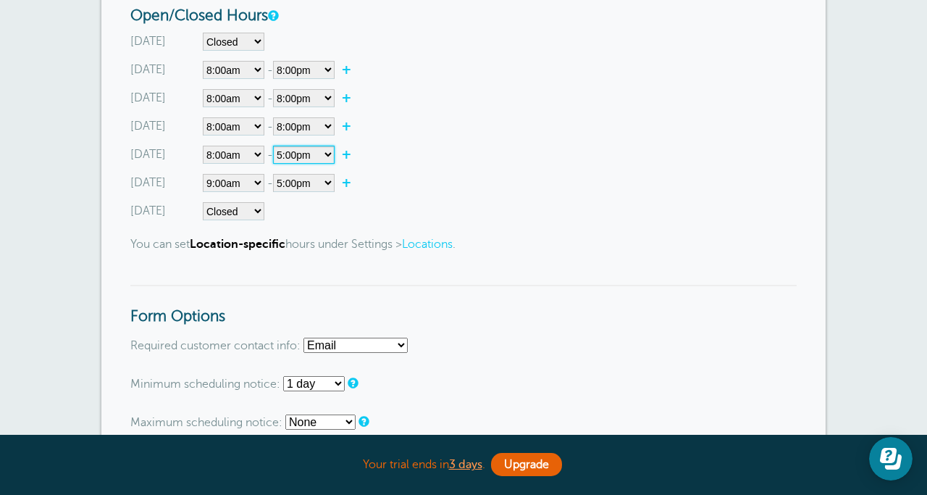
select select"] "20"
click at [256, 214] on select"] "Closed 12:00am 12:15am 12:30am 12:45am 1:00am 1:15am 1:30am 1:45am 2:00am 2:15a…" at bounding box center [234, 211] width 62 height 18
select select"] "7"
click at [300, 217] on select"] "12:00am 12:15am 12:30am 12:45am 1:00am 1:15am 1:30am 1:45am 2:00am 2:15am 2:30a…" at bounding box center [304, 211] width 62 height 18
select select"] "10"
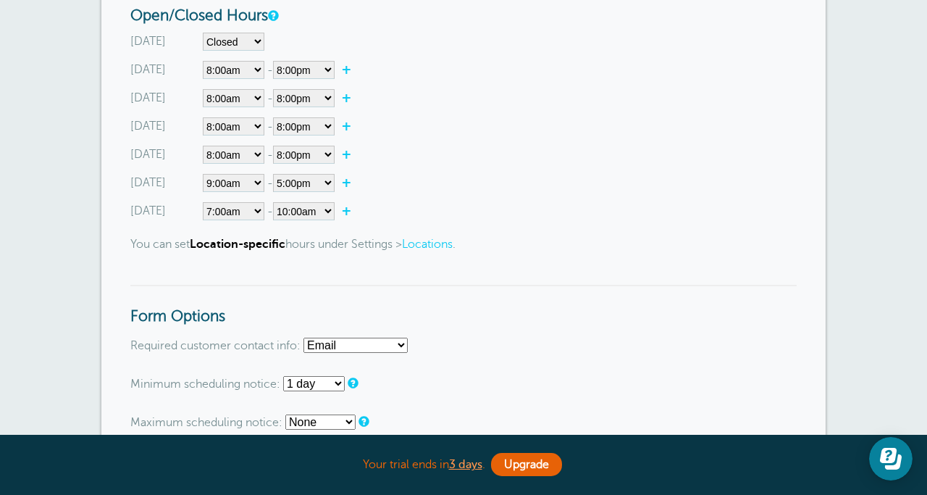
click at [425, 217] on div "Saturday Closed 12:00am 12:15am 12:30am 12:45am 1:00am 1:15am 1:30am 1:45am 2:0…" at bounding box center [463, 211] width 666 height 18
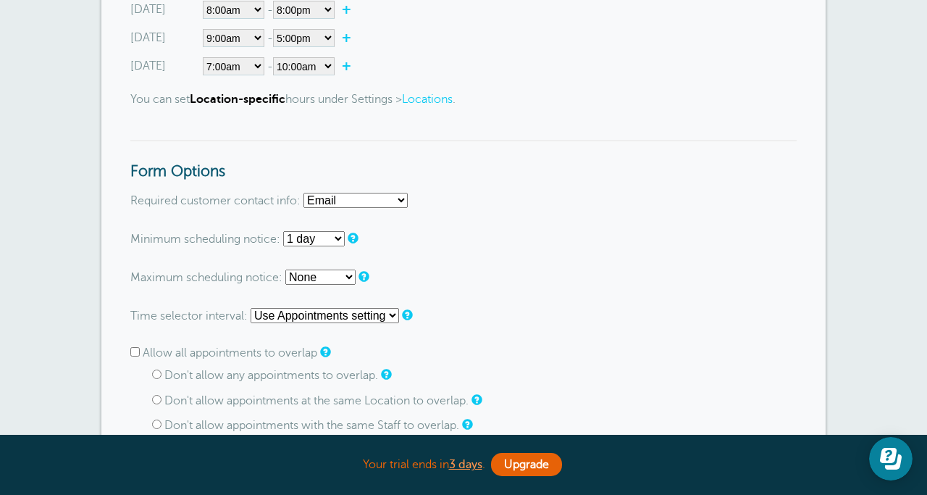
scroll to position [806, 0]
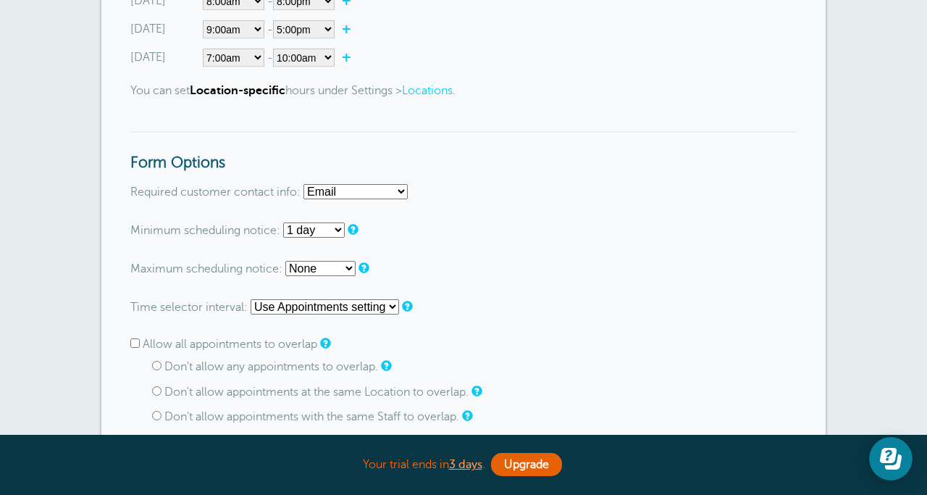
click at [325, 275] on select "None 1 day 2 days 3 days 4 days 5 days 6 days 1 week 2 weeks 3 weeks 4 weeks 5 …" at bounding box center [320, 268] width 70 height 15
select select "1 weeks"
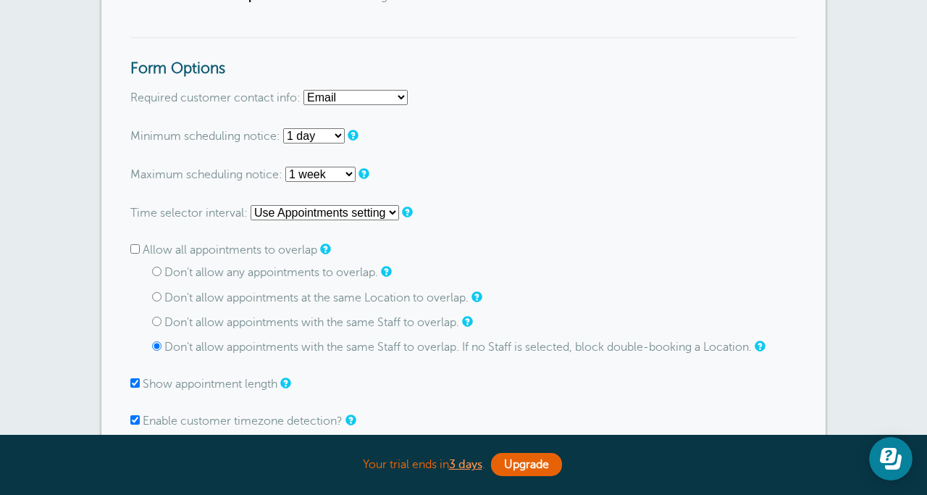
scroll to position [921, 0]
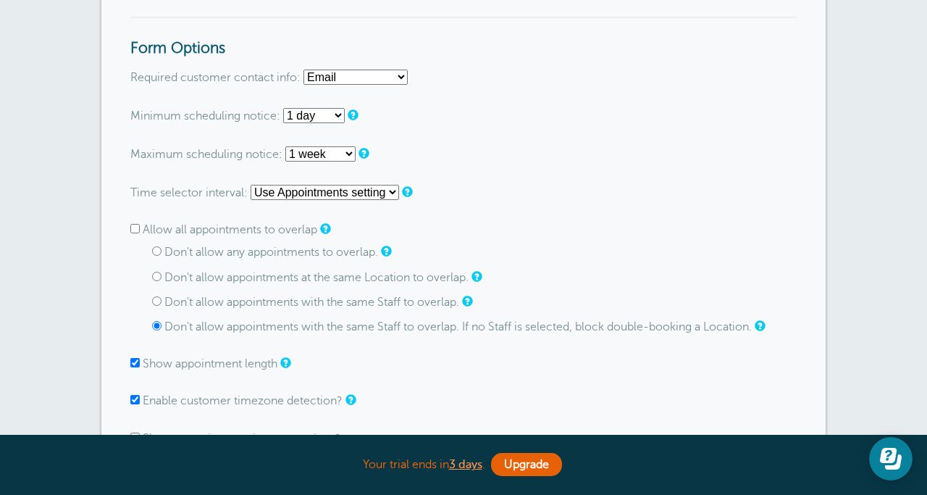
click at [177, 256] on label "Don't allow any appointments to overlap." at bounding box center [271, 252] width 214 height 13
click at [162, 256] on input "Don't allow any appointments to overlap." at bounding box center [156, 250] width 9 height 9
radio input "true"
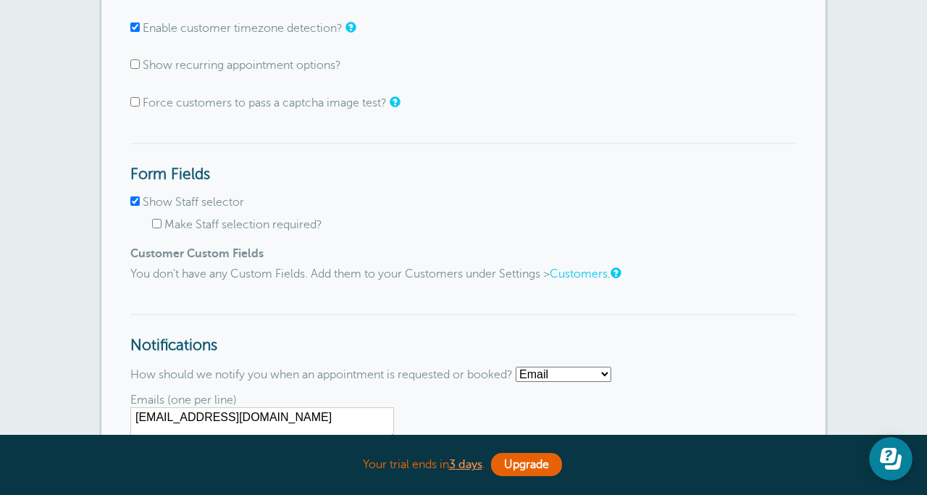
scroll to position [1236, 0]
click at [135, 202] on input "Show Staff selector" at bounding box center [134, 200] width 9 height 9
checkbox input "false"
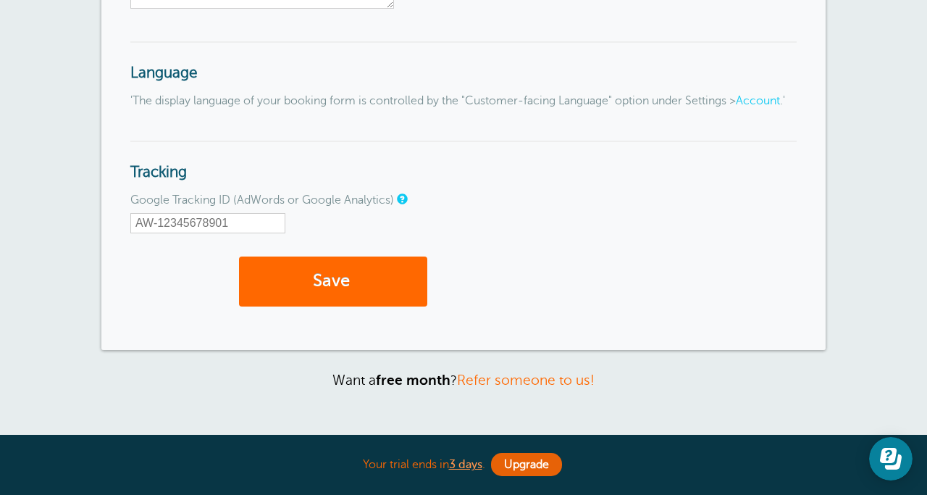
scroll to position [1658, 0]
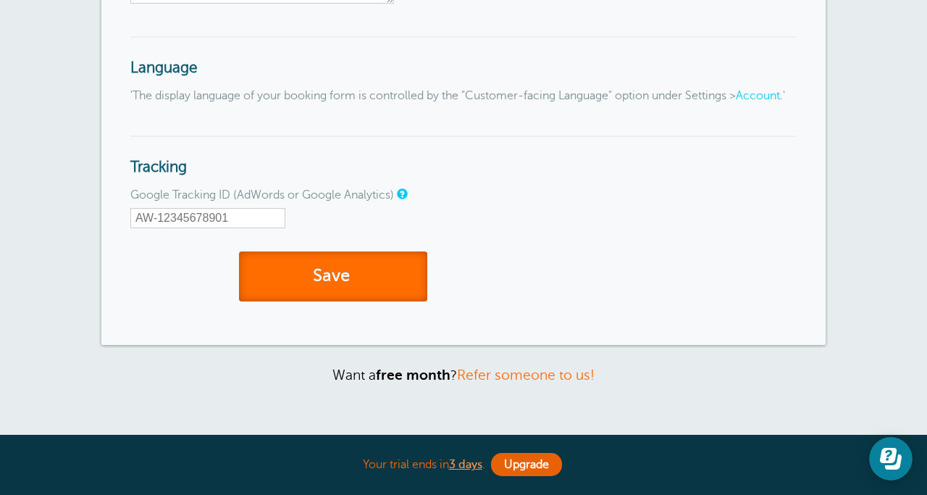
click at [293, 293] on button "Save" at bounding box center [333, 276] width 188 height 50
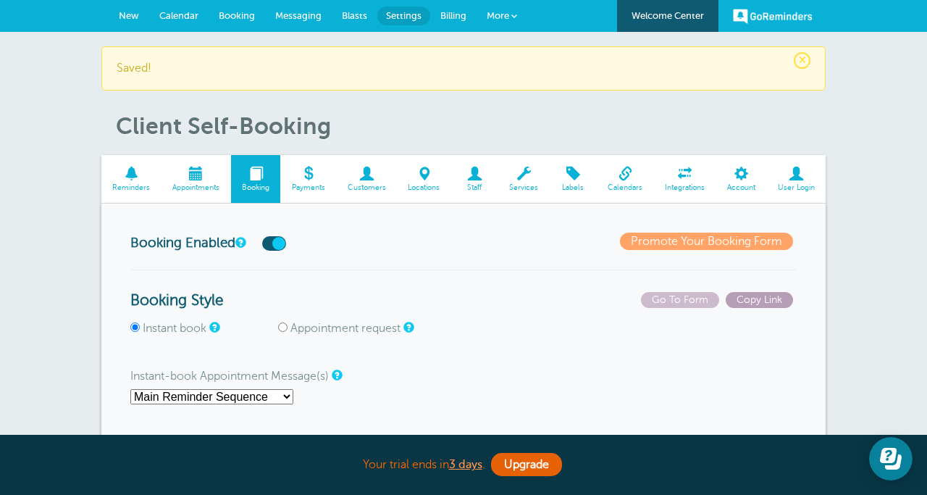
click at [766, 296] on span "Copy Link" at bounding box center [759, 300] width 67 height 16
click at [766, 304] on span "Copy Link" at bounding box center [759, 300] width 67 height 16
